Goal: Transaction & Acquisition: Purchase product/service

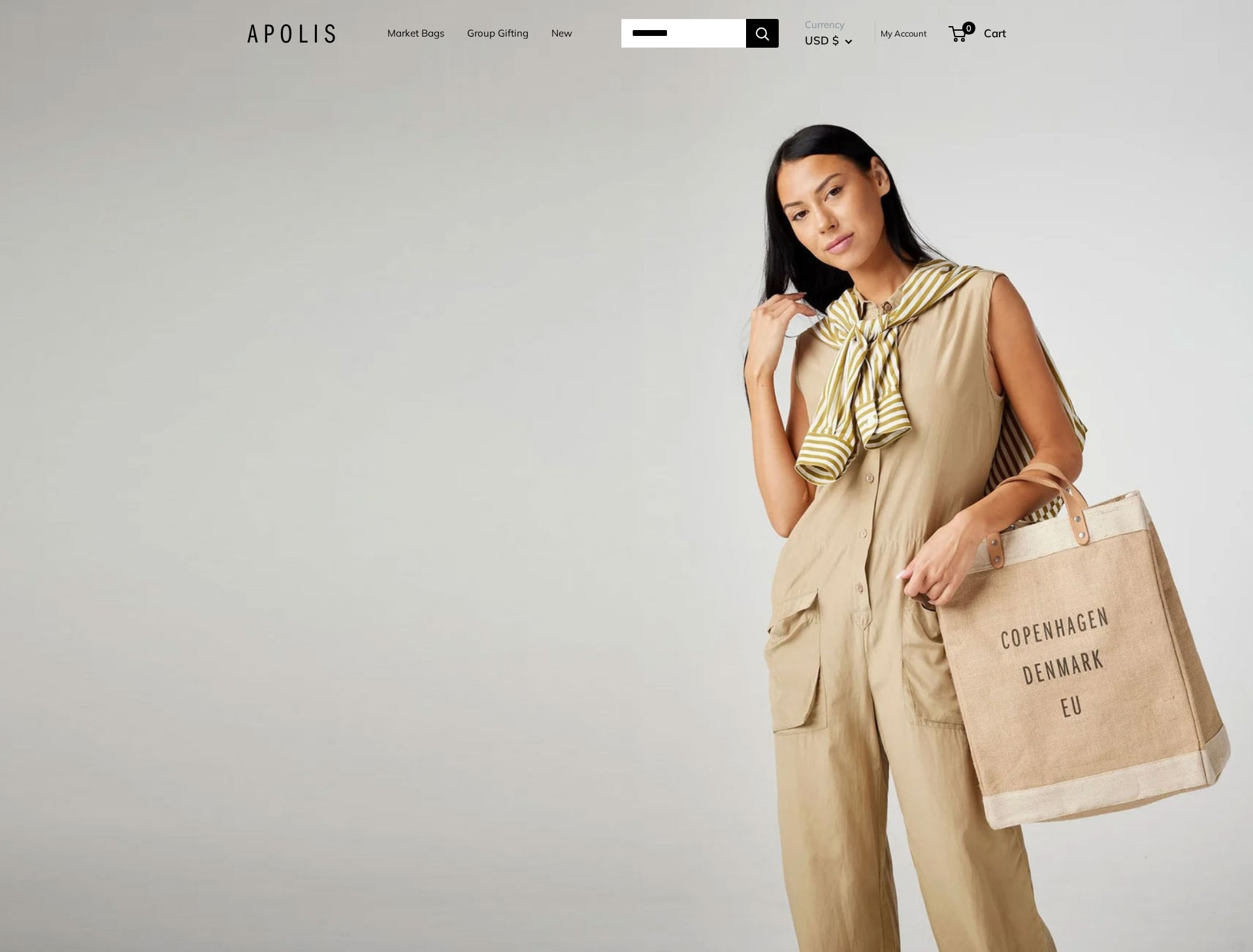
click at [424, 37] on link "Market Bags" at bounding box center [415, 33] width 57 height 19
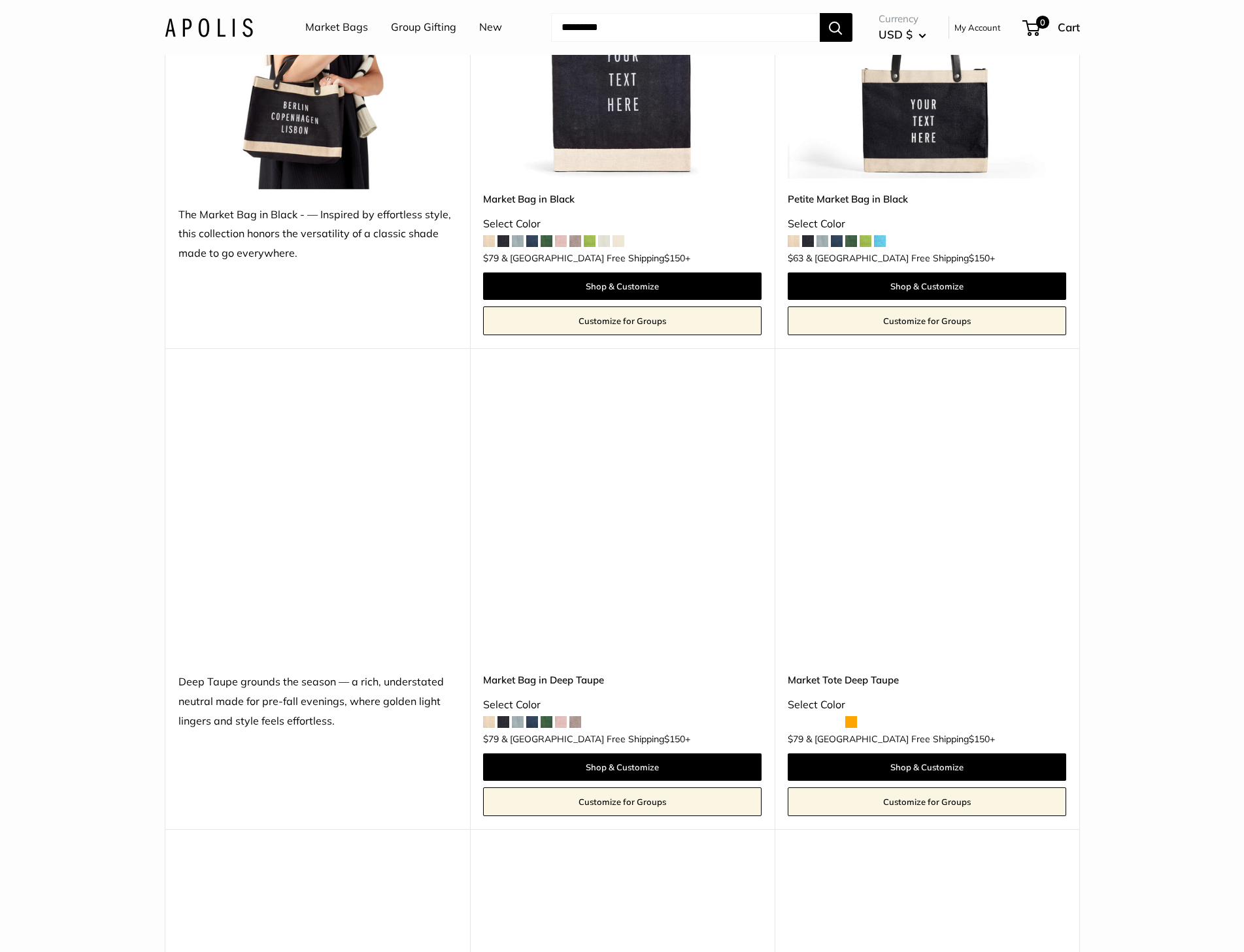
scroll to position [5358, 0]
